Goal: Browse casually

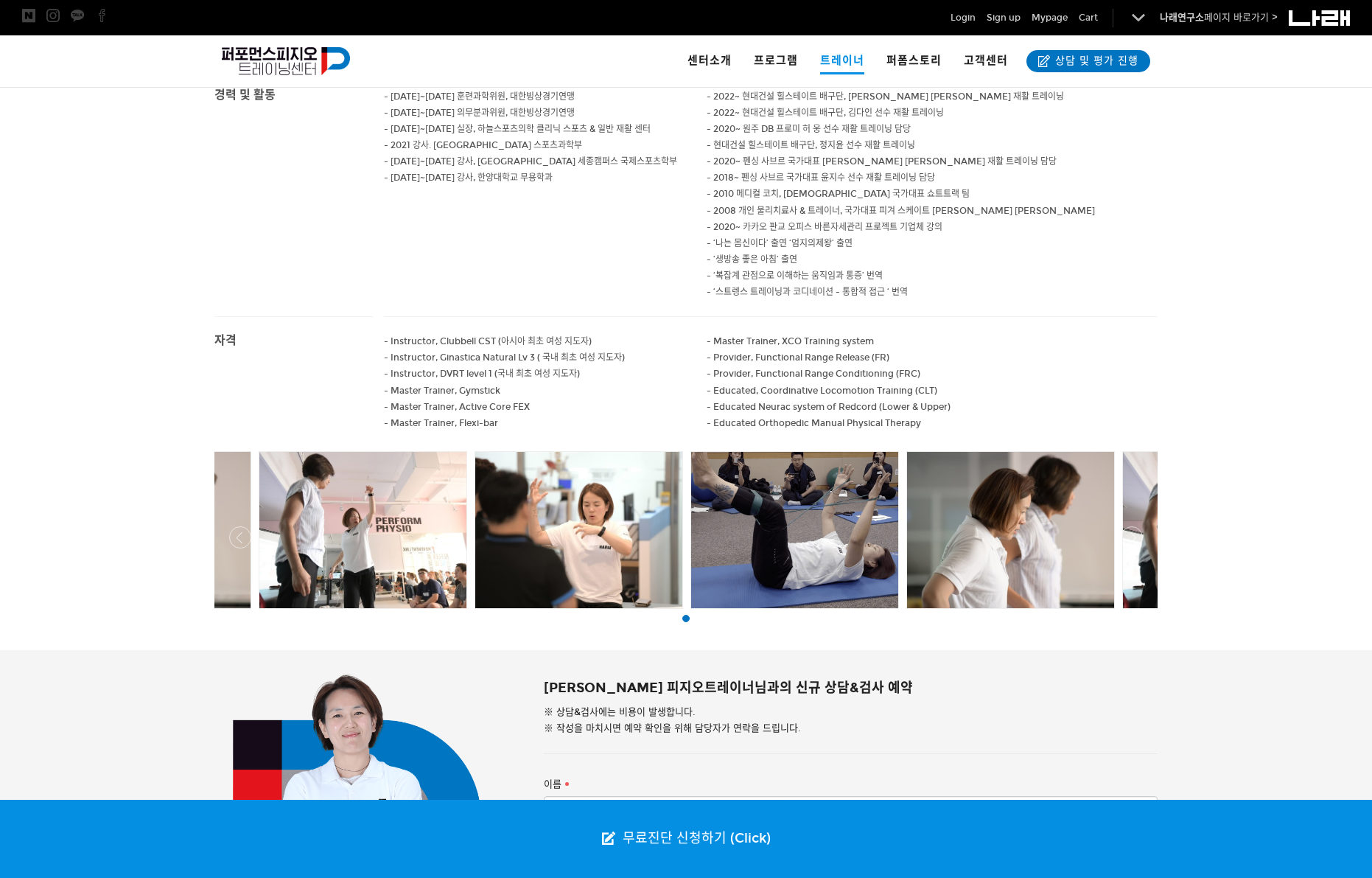
scroll to position [958, 0]
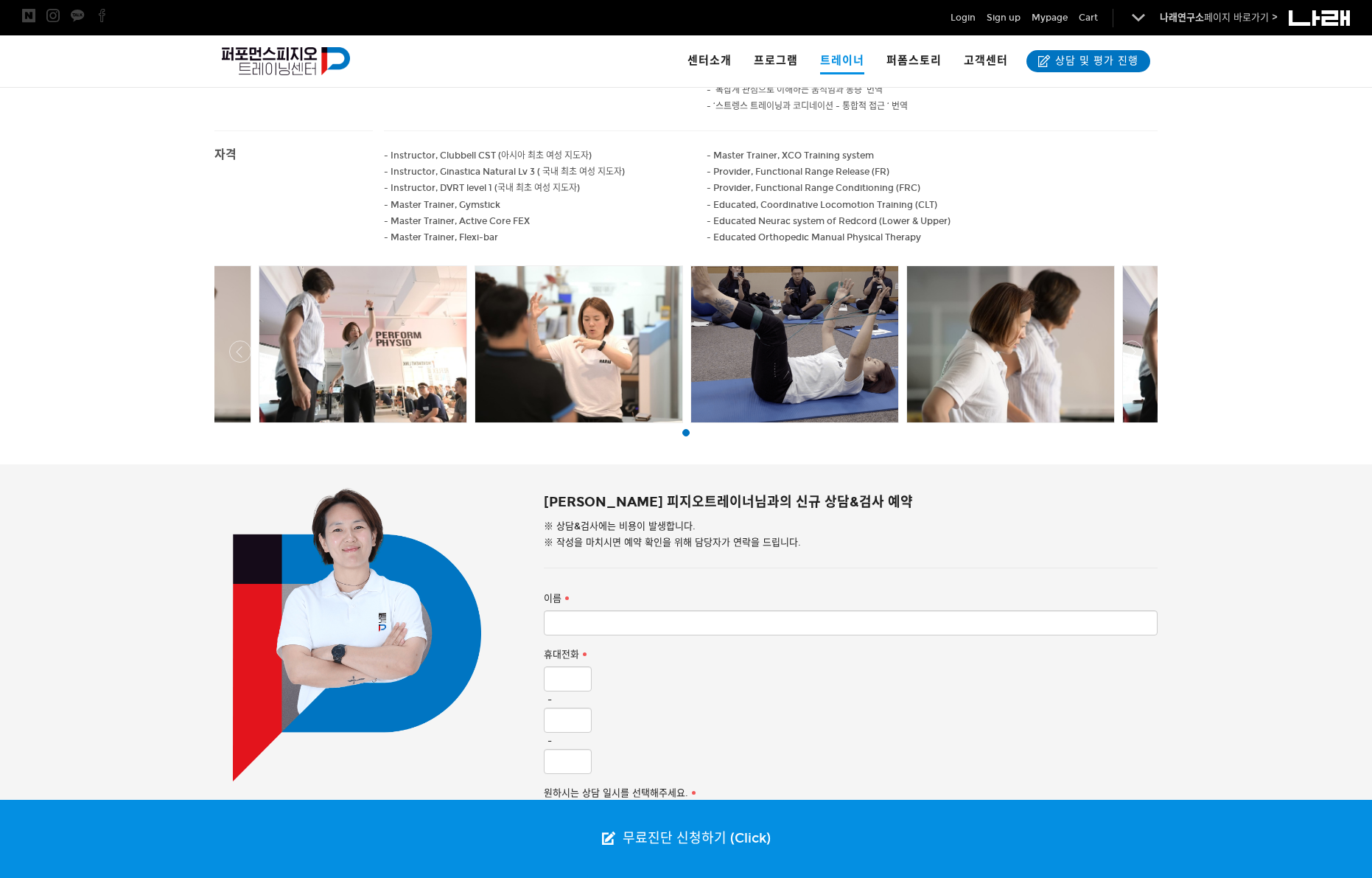
click at [572, 304] on div at bounding box center [579, 343] width 207 height 156
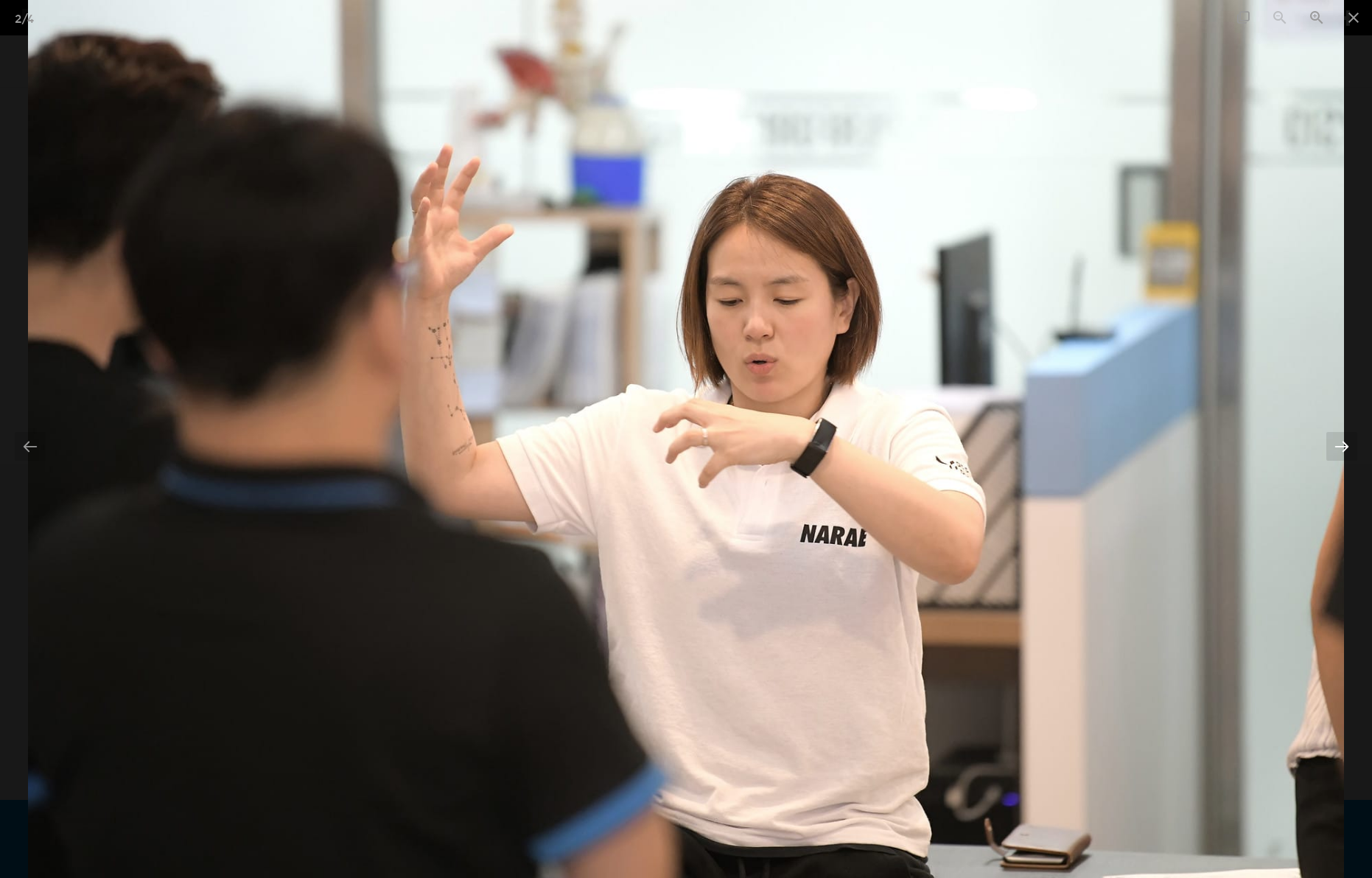
click at [1342, 447] on div at bounding box center [1341, 446] width 31 height 29
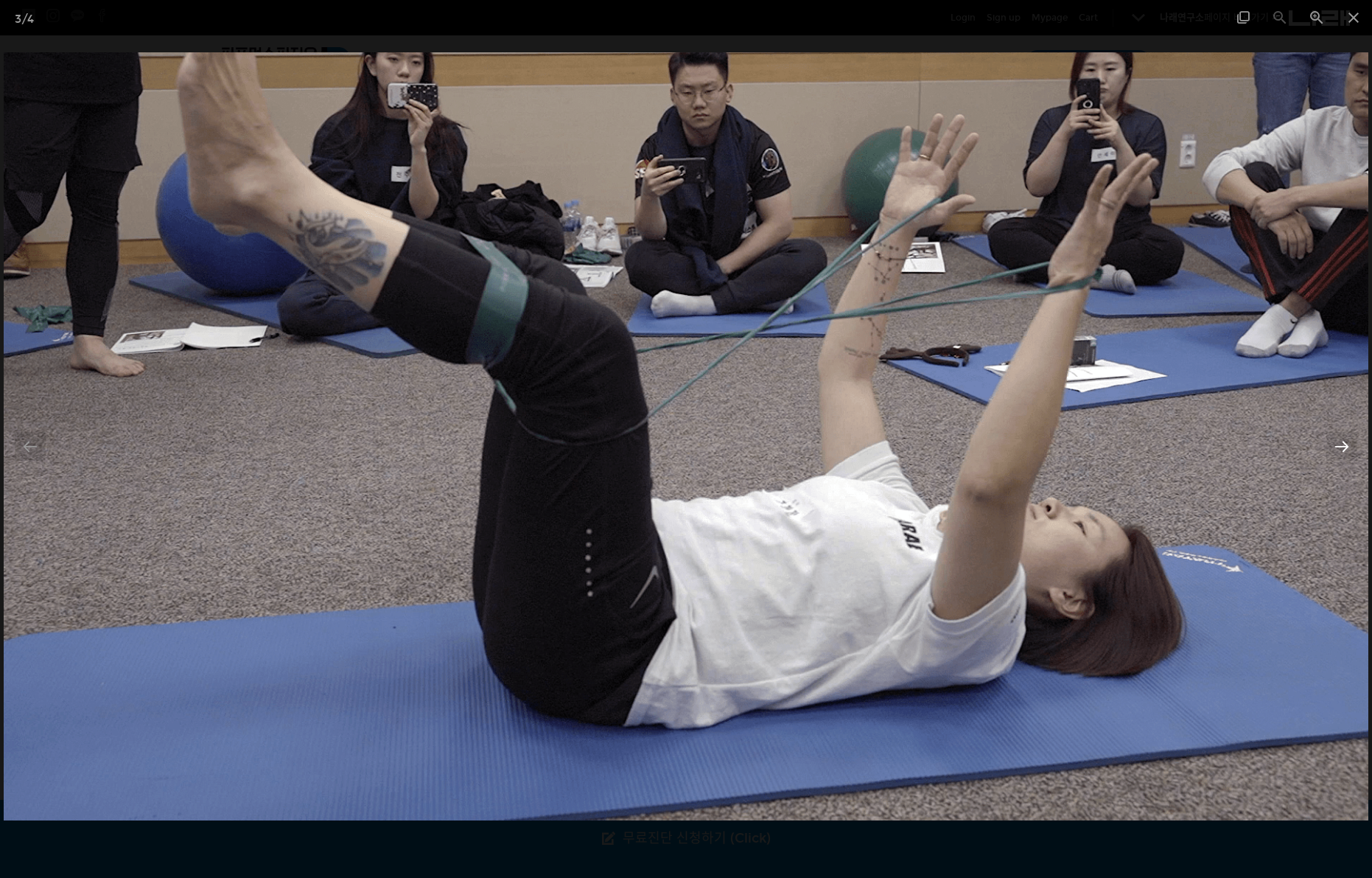
click at [1342, 447] on div at bounding box center [1341, 446] width 31 height 29
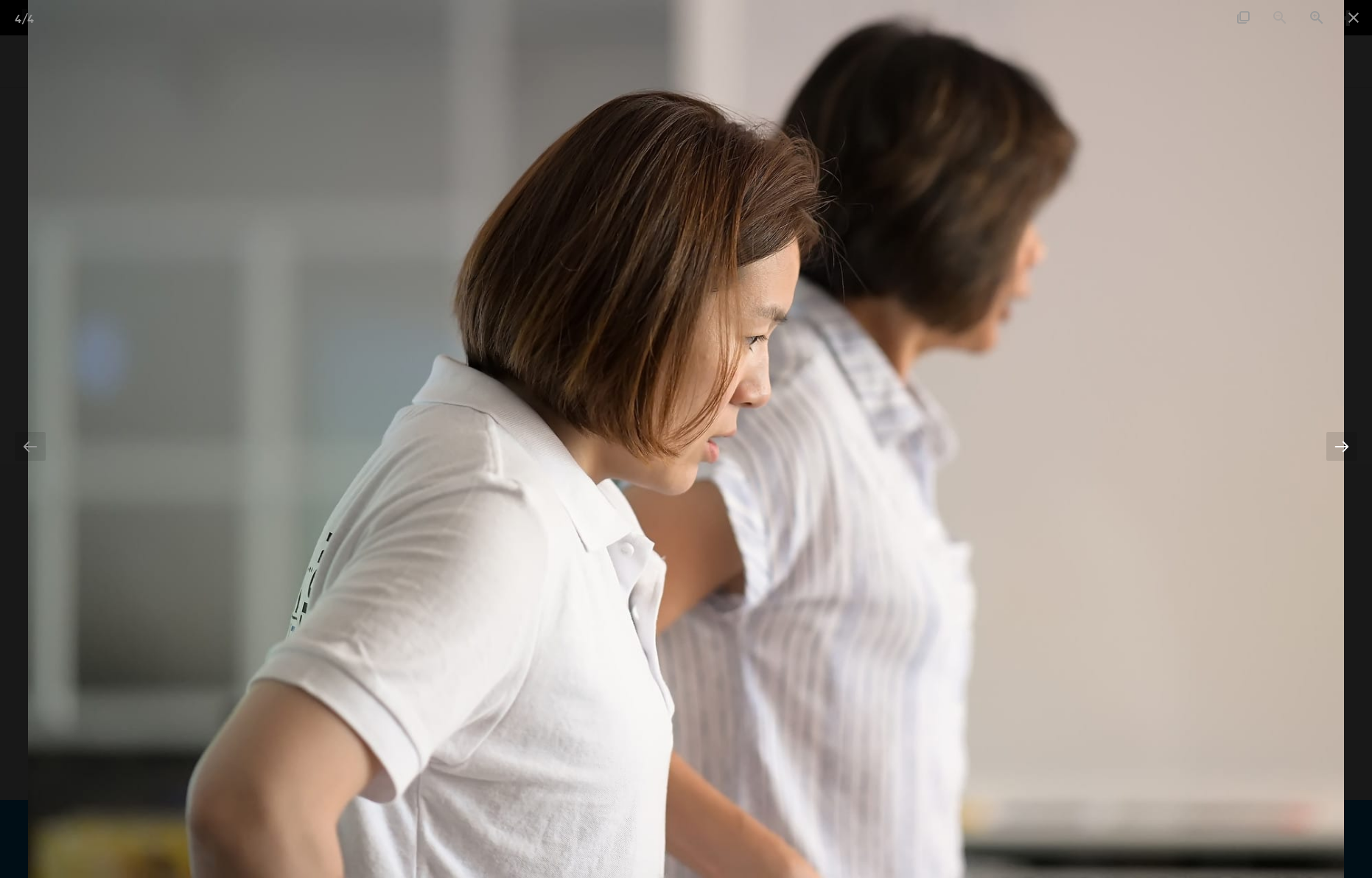
click at [1342, 447] on div at bounding box center [1341, 446] width 31 height 29
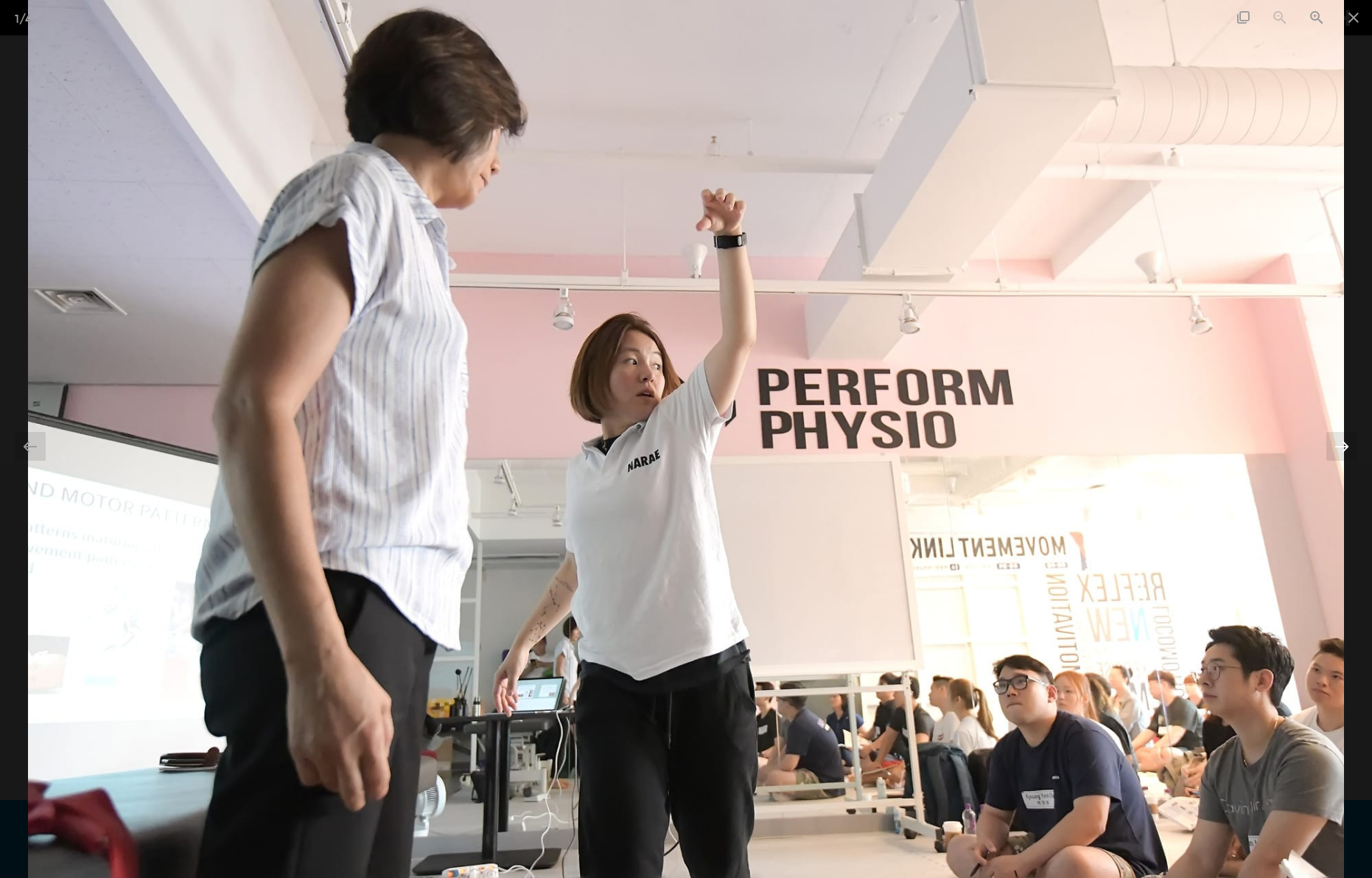
click at [1342, 447] on div at bounding box center [1341, 446] width 31 height 29
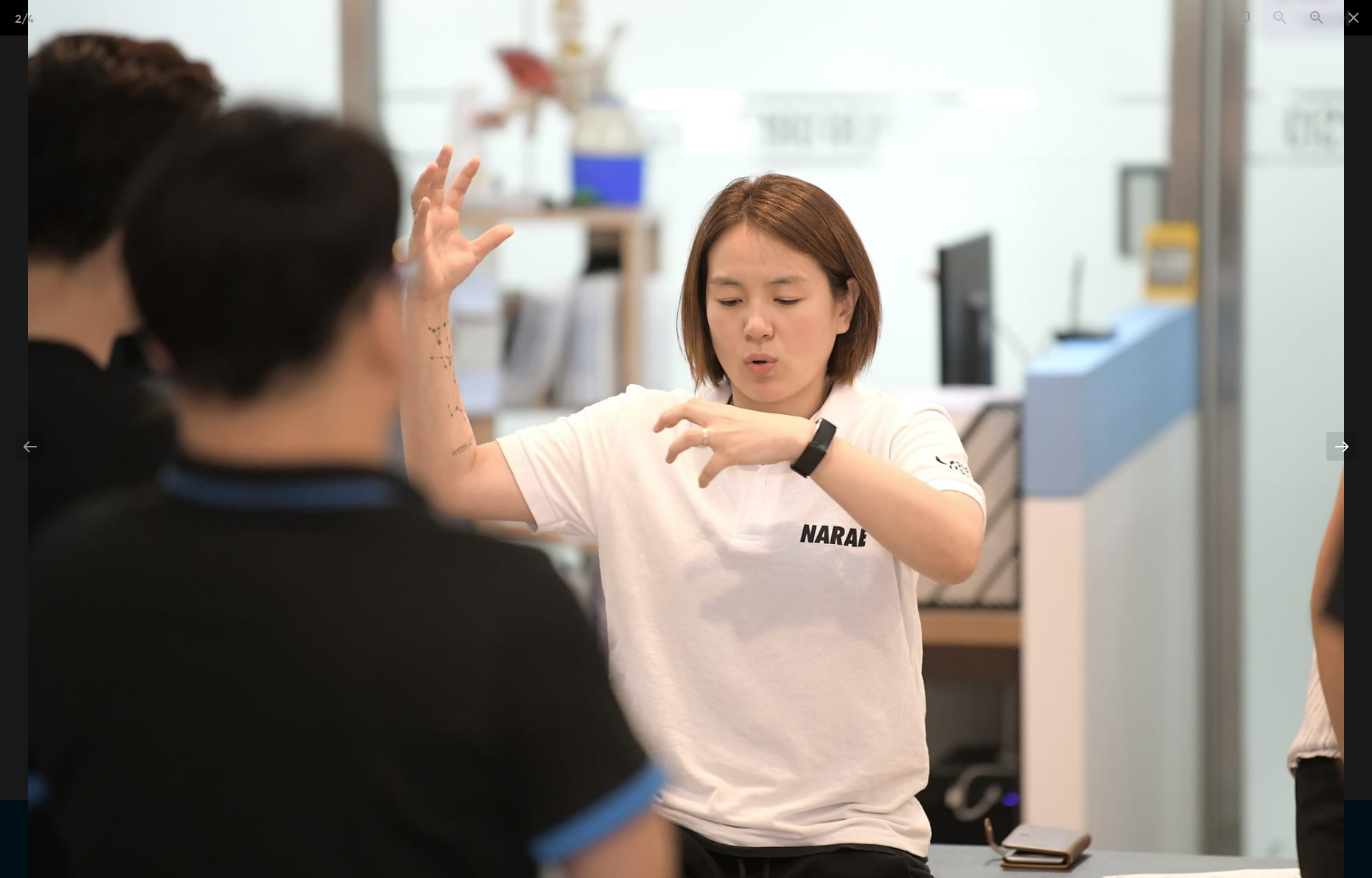
click at [1342, 447] on div at bounding box center [1341, 446] width 31 height 29
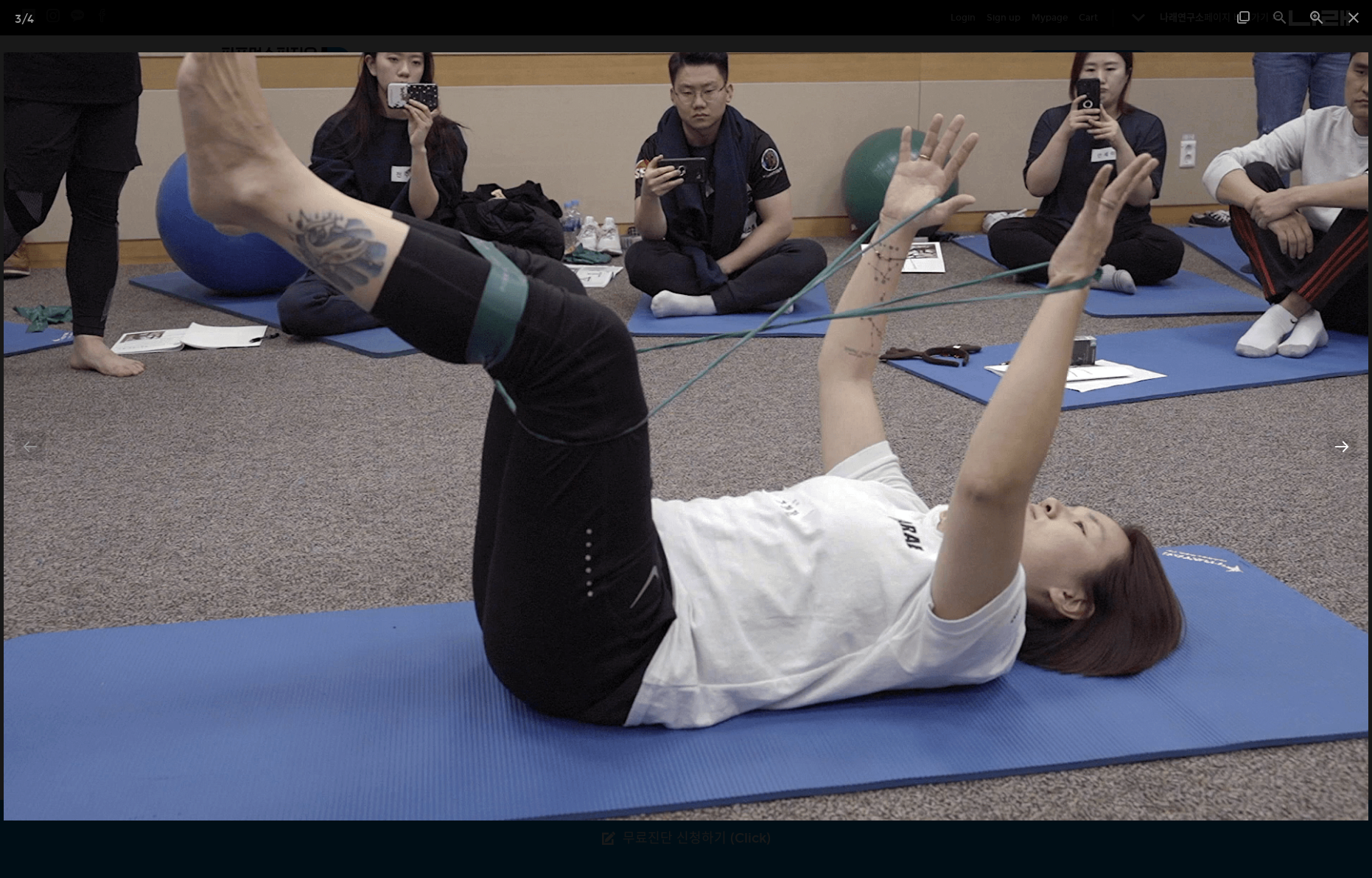
click at [1342, 447] on div at bounding box center [1341, 446] width 31 height 29
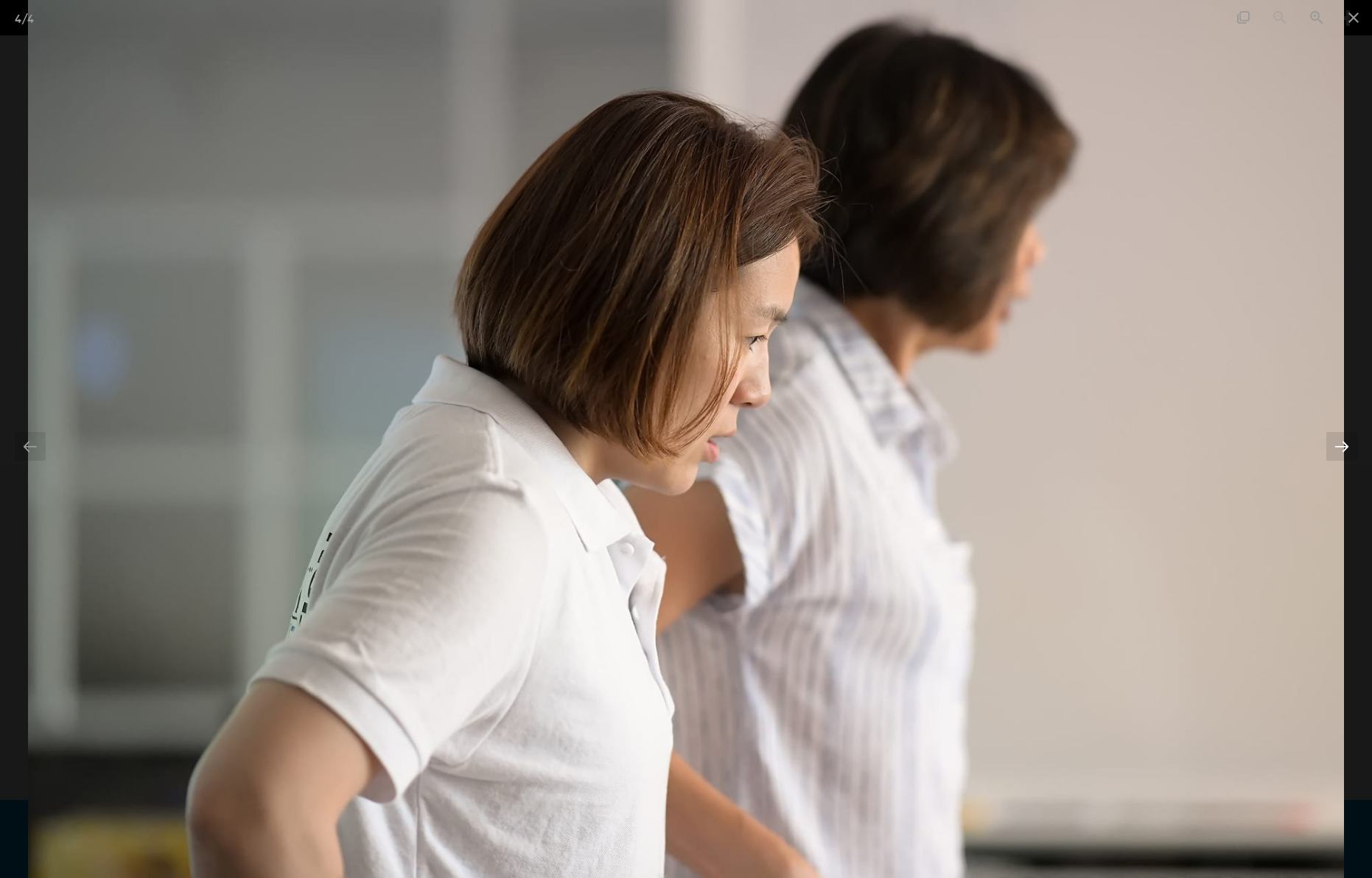
click at [1342, 447] on div at bounding box center [1341, 446] width 31 height 29
